Goal: Task Accomplishment & Management: Use online tool/utility

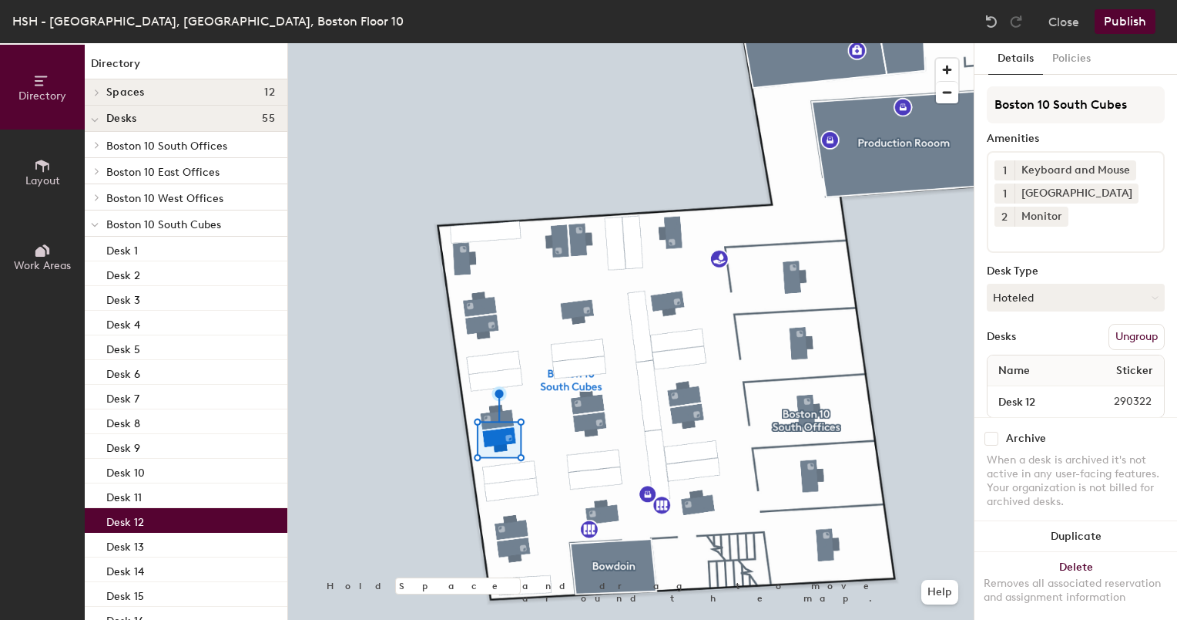
click at [992, 432] on input "checkbox" at bounding box center [992, 439] width 14 height 14
checkbox input "true"
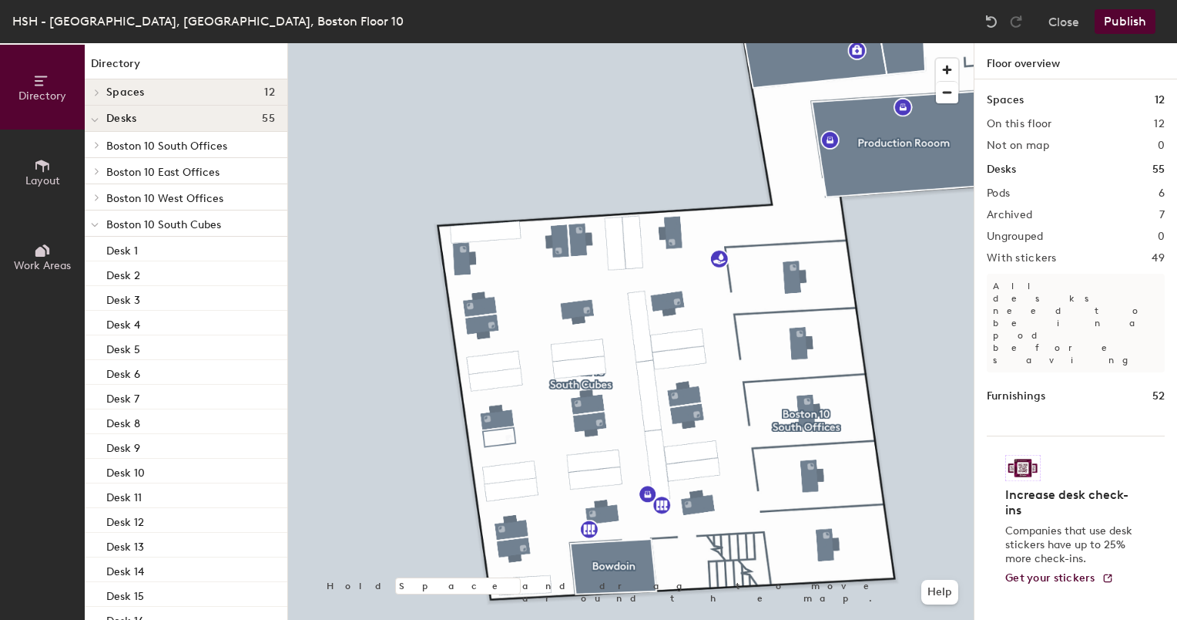
click at [1129, 20] on button "Publish" at bounding box center [1125, 21] width 61 height 25
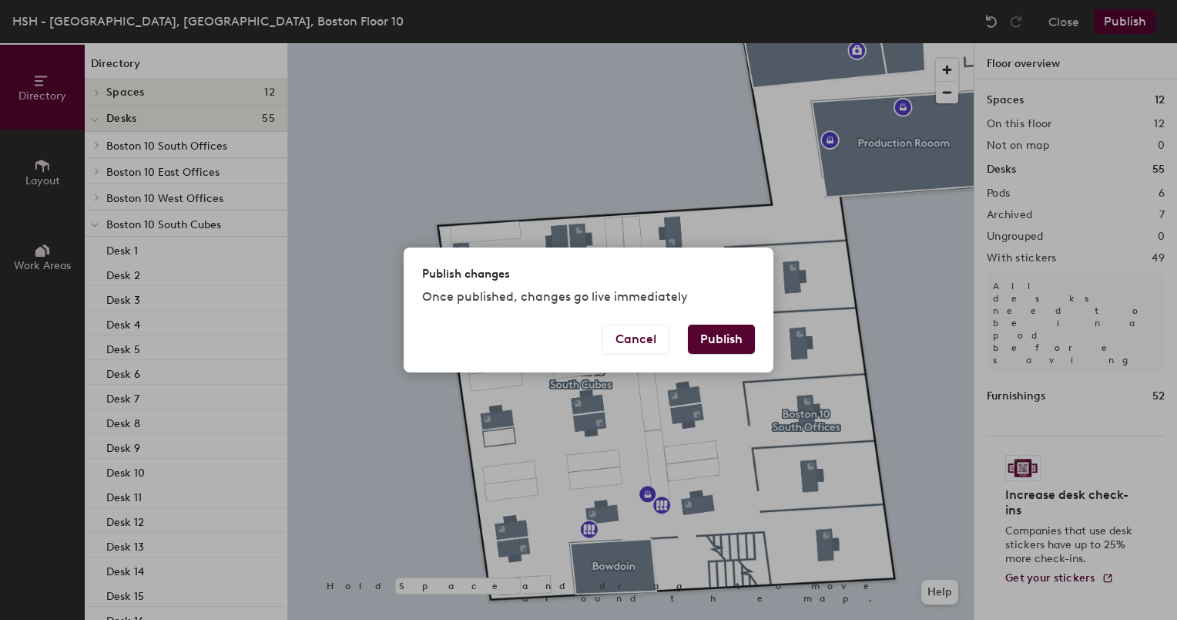
click at [709, 336] on button "Publish" at bounding box center [721, 338] width 67 height 29
